Goal: Find specific page/section: Find specific page/section

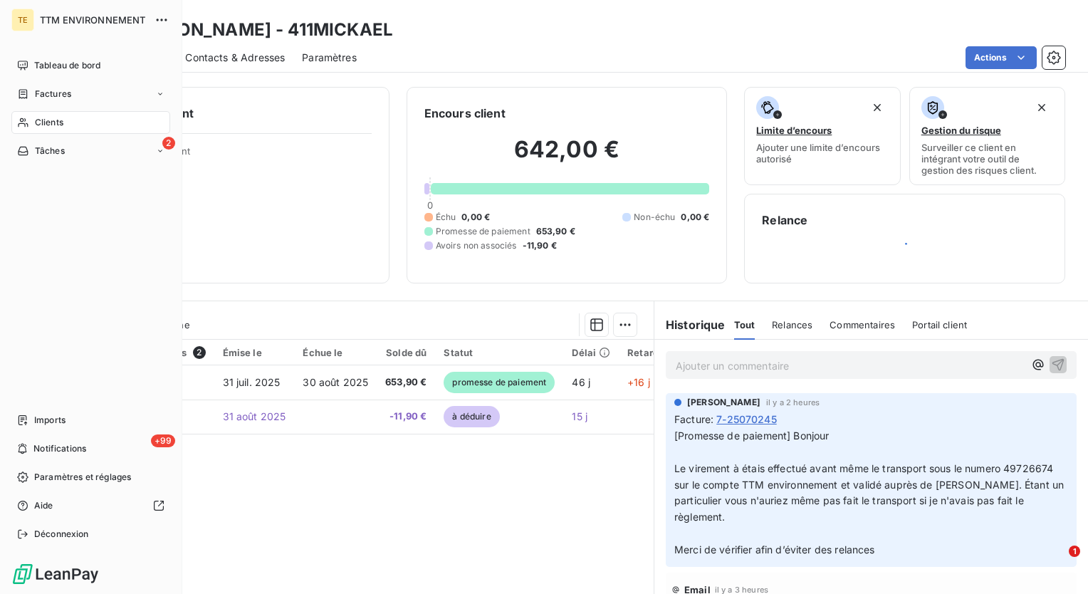
click at [39, 120] on span "Clients" at bounding box center [49, 122] width 28 height 13
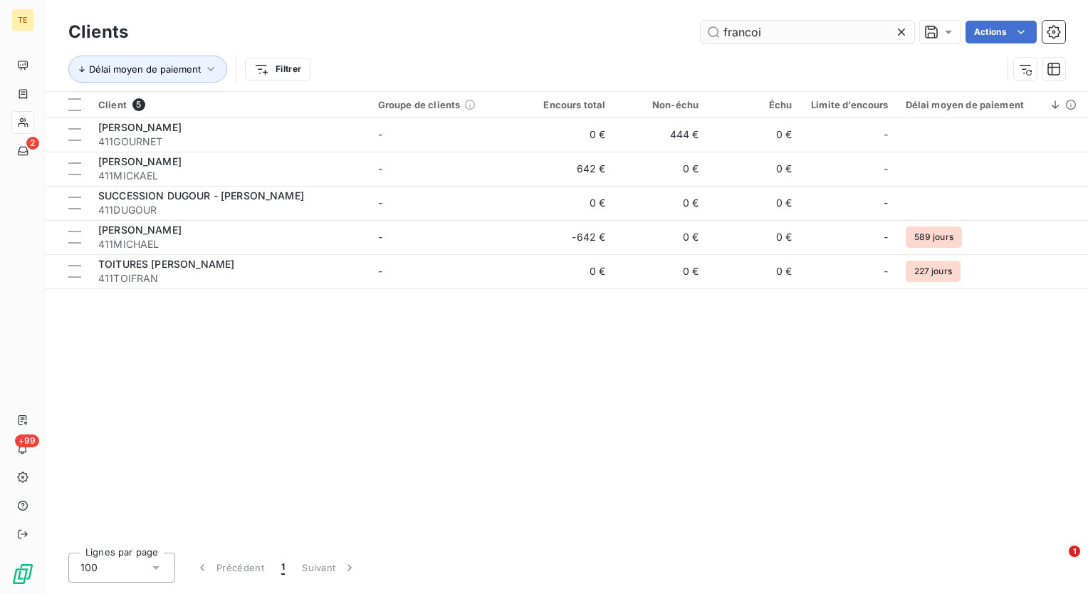
click at [783, 33] on input "francoi" at bounding box center [808, 32] width 214 height 23
drag, startPoint x: 787, startPoint y: 33, endPoint x: 547, endPoint y: 27, distance: 240.1
click at [612, 31] on div "francoi Actions" at bounding box center [605, 32] width 920 height 23
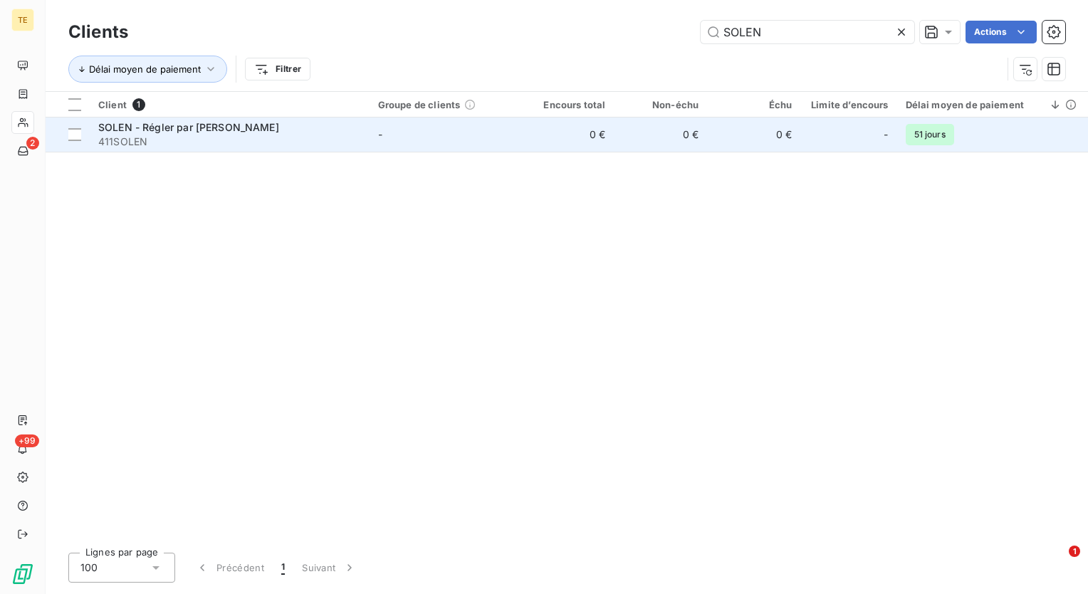
type input "SOLEN"
click at [155, 132] on span "SOLEN - Régler par [PERSON_NAME]" at bounding box center [188, 127] width 181 height 12
